Goal: Task Accomplishment & Management: Manage account settings

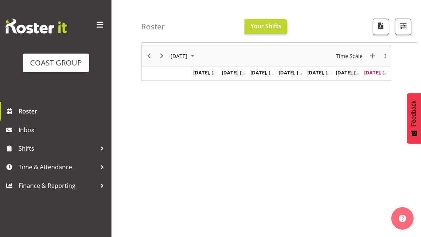
scroll to position [29, 0]
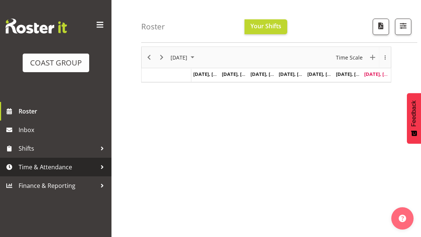
click at [52, 164] on span "Time & Attendance" at bounding box center [58, 166] width 78 height 11
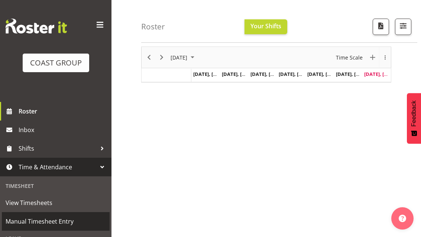
click at [45, 224] on span "Manual Timesheet Entry" at bounding box center [56, 221] width 100 height 11
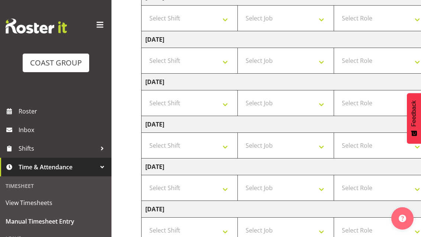
scroll to position [197, 0]
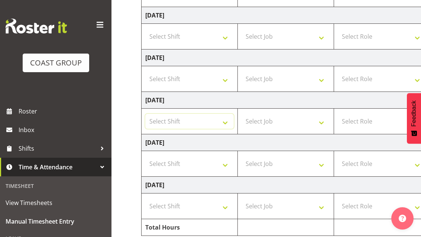
click at [229, 118] on select "Select Shift D+B @ HiNZ D+B Build D+B Build NZACA D+B Build Tech Day OCT 24 D+B…" at bounding box center [189, 121] width 89 height 15
select select "24997"
click at [297, 119] on select "Select Job 1 Carlton Events 1 Carlton Hamilton 1 Carlton Wellington 1 EHS WAREH…" at bounding box center [286, 121] width 89 height 15
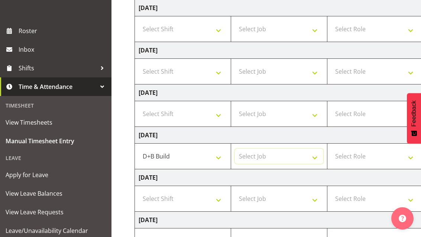
scroll to position [80, 0]
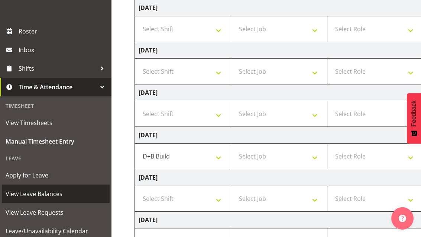
click at [50, 193] on span "View Leave Balances" at bounding box center [56, 193] width 100 height 11
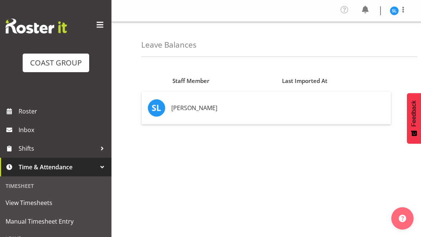
click at [184, 110] on td "[PERSON_NAME]" at bounding box center [222, 107] width 109 height 33
click at [180, 111] on td "[PERSON_NAME]" at bounding box center [222, 107] width 109 height 33
click at [158, 108] on img at bounding box center [157, 108] width 18 height 18
click at [316, 168] on div "Staff Member Last Imported At [GEOGRAPHIC_DATA][PERSON_NAME]" at bounding box center [281, 211] width 280 height 298
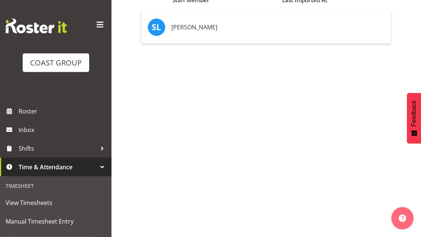
scroll to position [80, 0]
click at [33, 112] on span "Roster" at bounding box center [63, 111] width 89 height 11
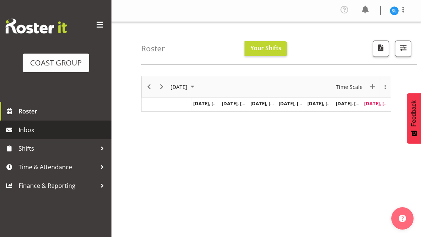
click at [34, 130] on span "Inbox" at bounding box center [63, 129] width 89 height 11
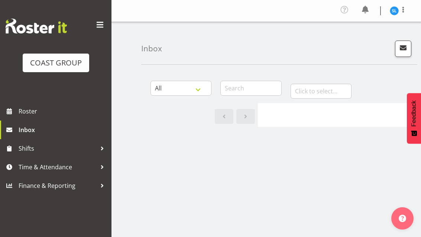
click at [398, 6] on div at bounding box center [399, 10] width 18 height 11
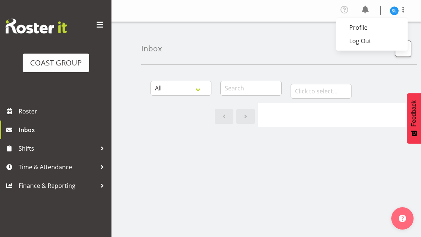
click at [368, 39] on link "Log Out" at bounding box center [372, 40] width 71 height 13
